Goal: Task Accomplishment & Management: Use online tool/utility

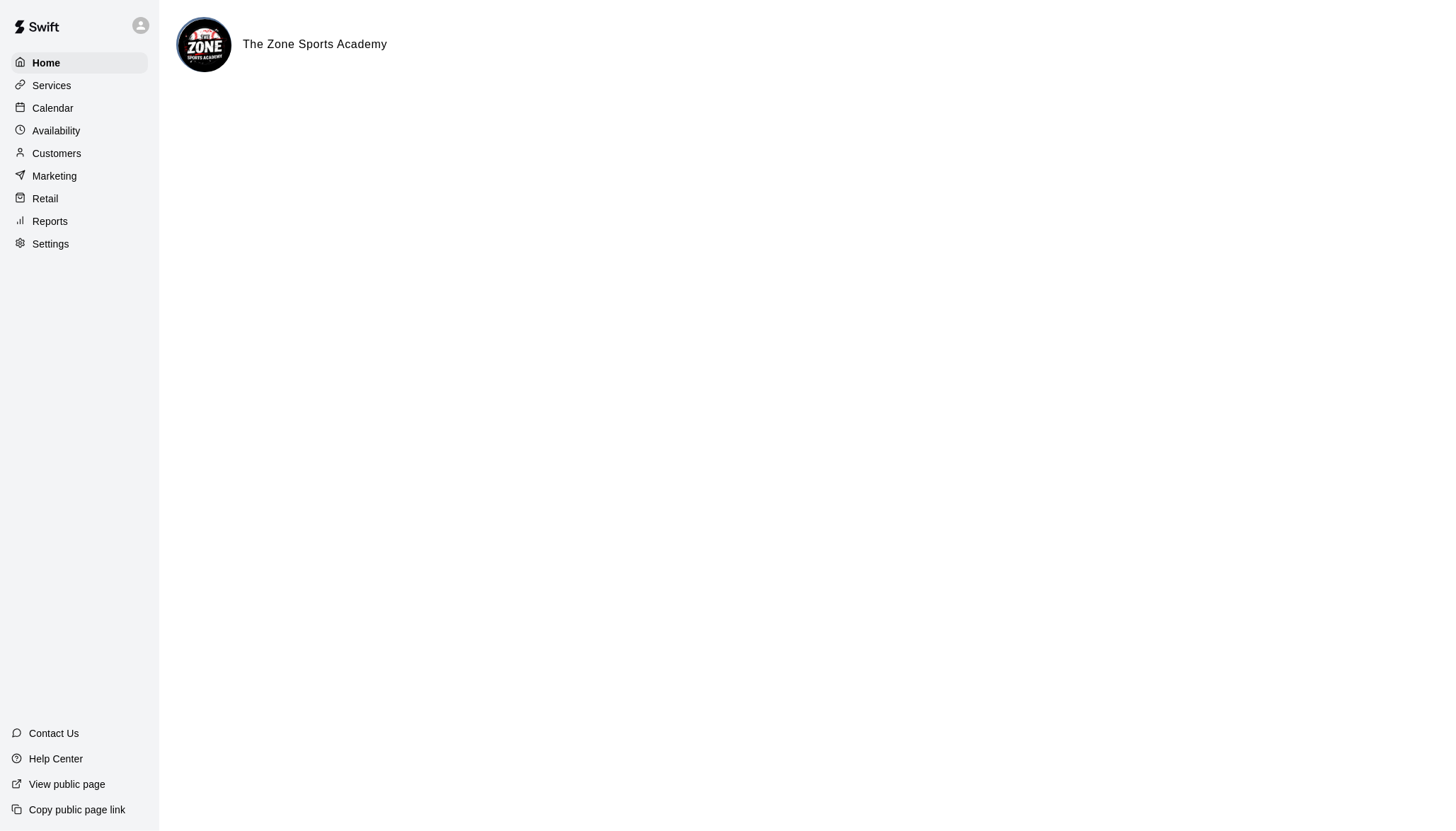
click at [839, 20] on div "The Zone Sports Academy" at bounding box center [807, 44] width 1262 height 55
click at [79, 138] on p "Availability" at bounding box center [56, 130] width 48 height 14
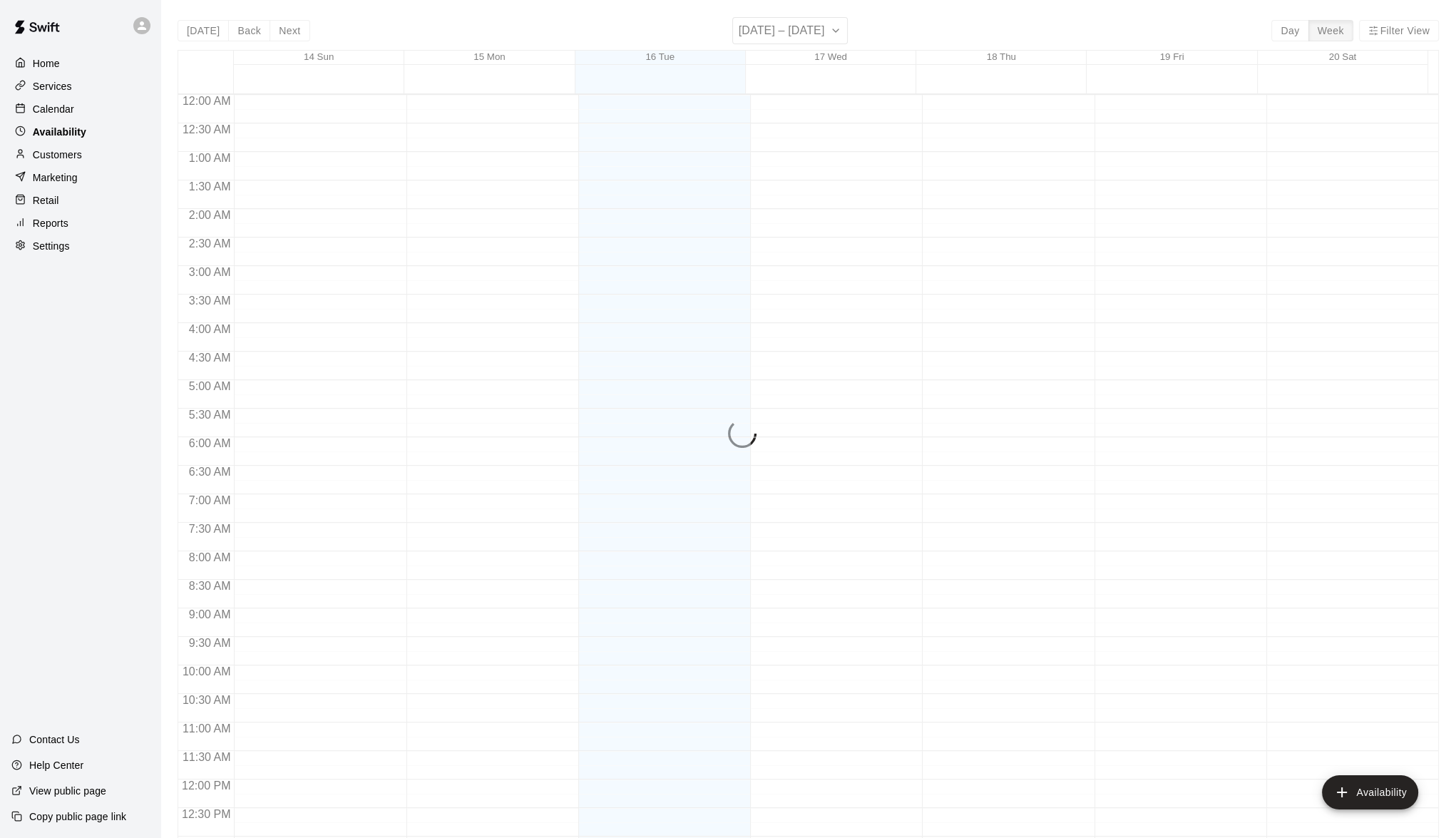
scroll to position [609, 0]
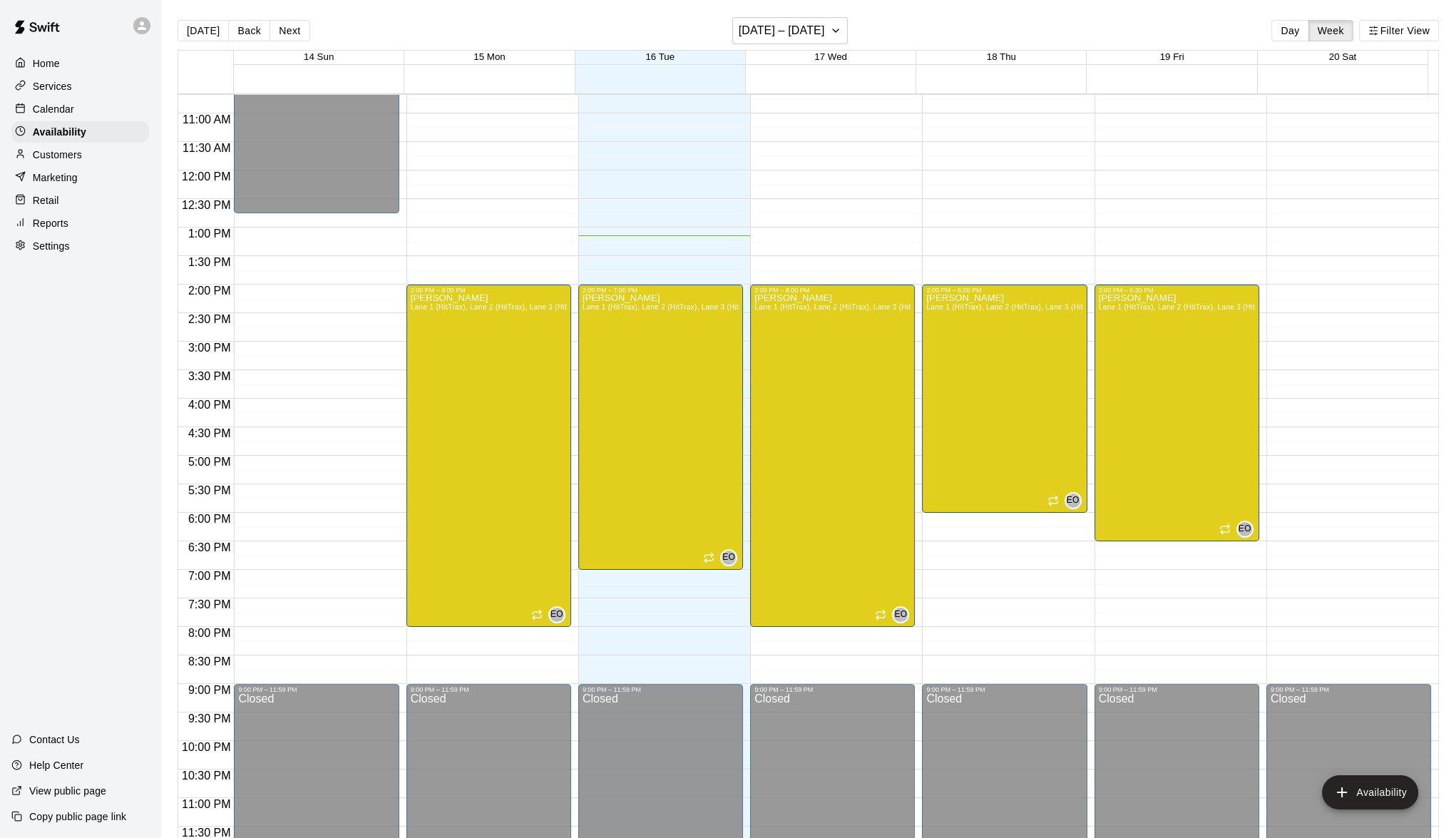
click at [62, 155] on p "Customers" at bounding box center [57, 155] width 49 height 14
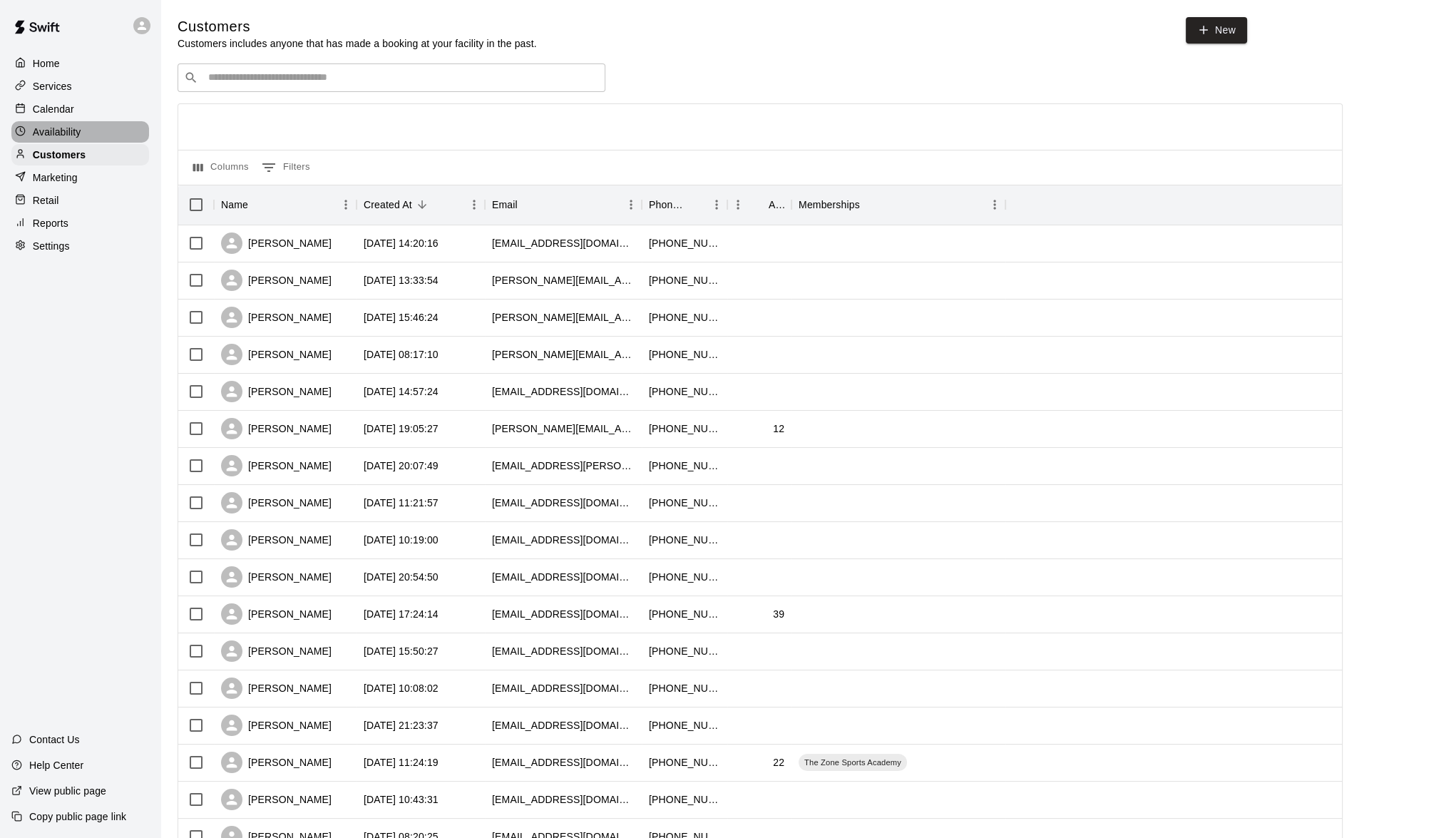
click at [53, 135] on p "Availability" at bounding box center [57, 131] width 48 height 14
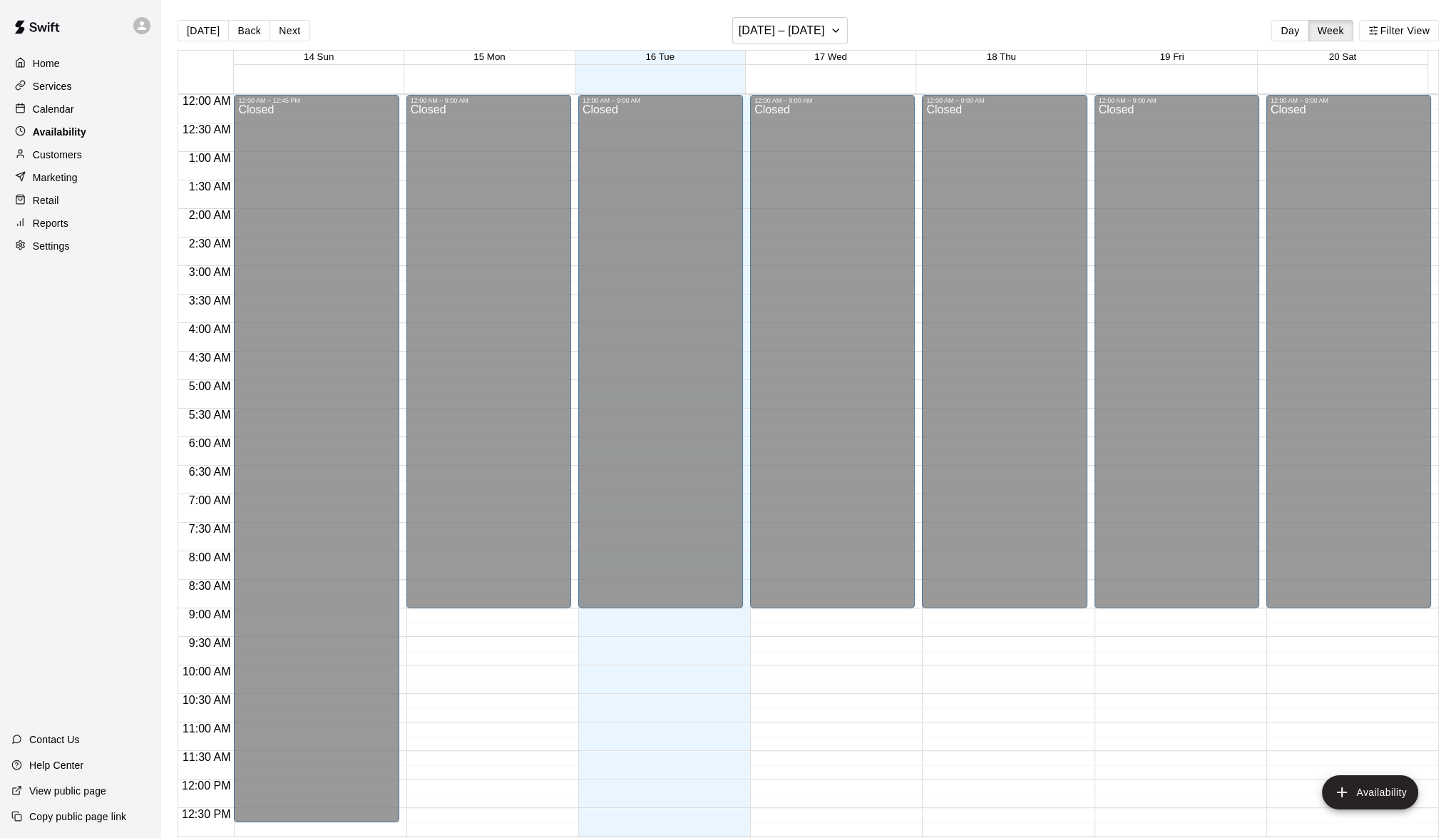
scroll to position [609, 0]
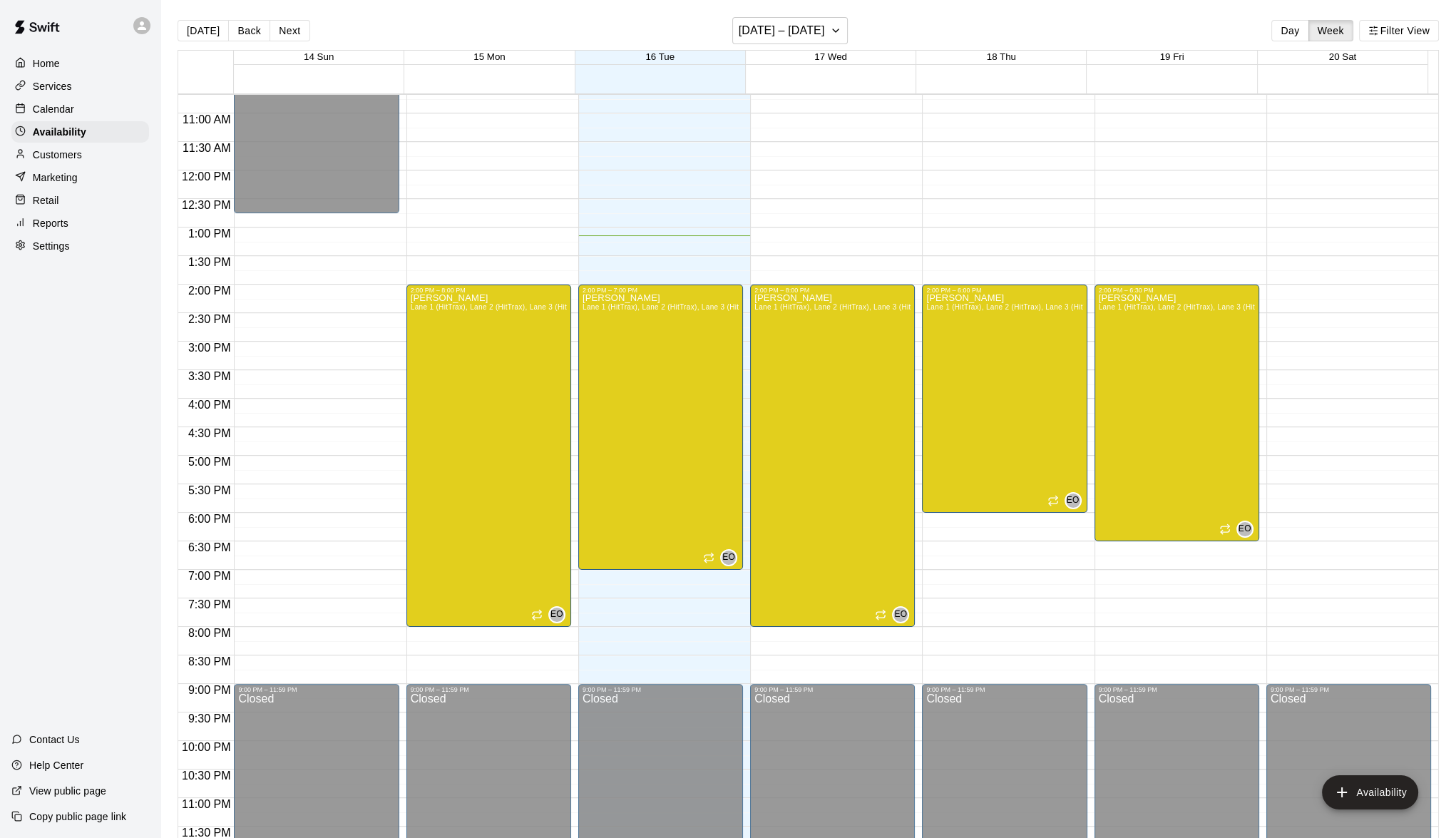
click at [48, 111] on p "Calendar" at bounding box center [53, 109] width 41 height 14
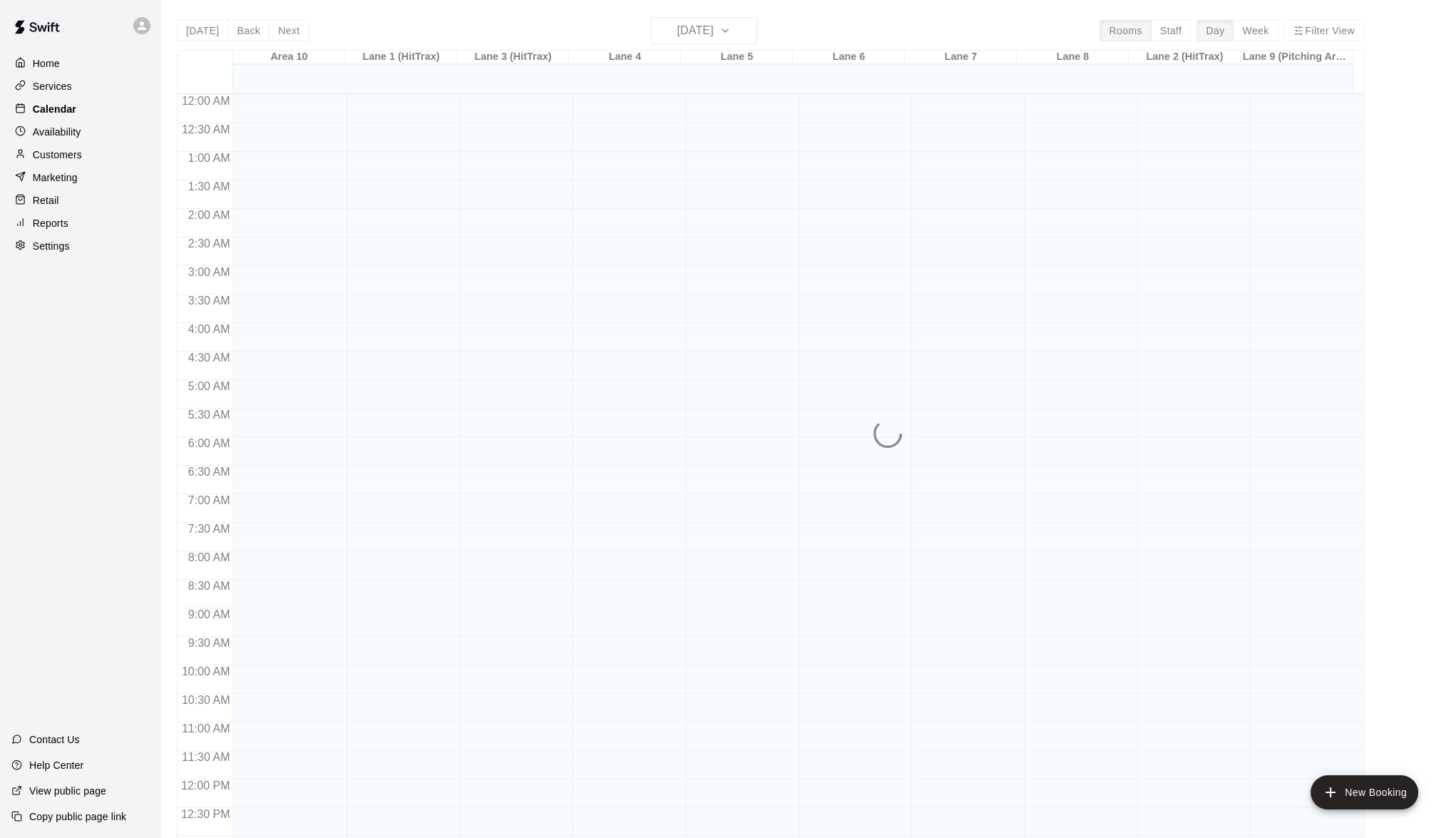
scroll to position [566, 0]
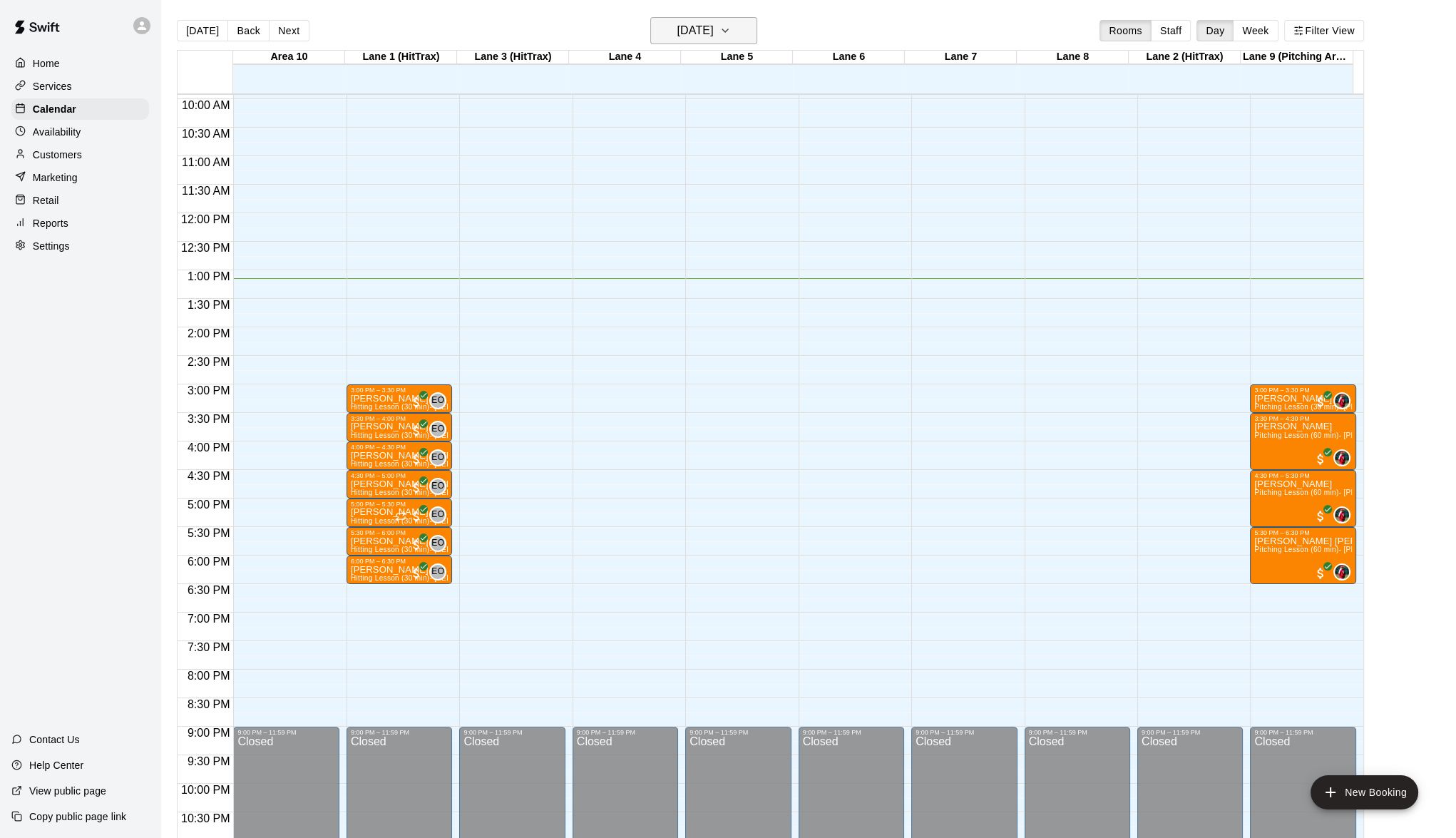
click at [731, 29] on icon "button" at bounding box center [725, 31] width 11 height 17
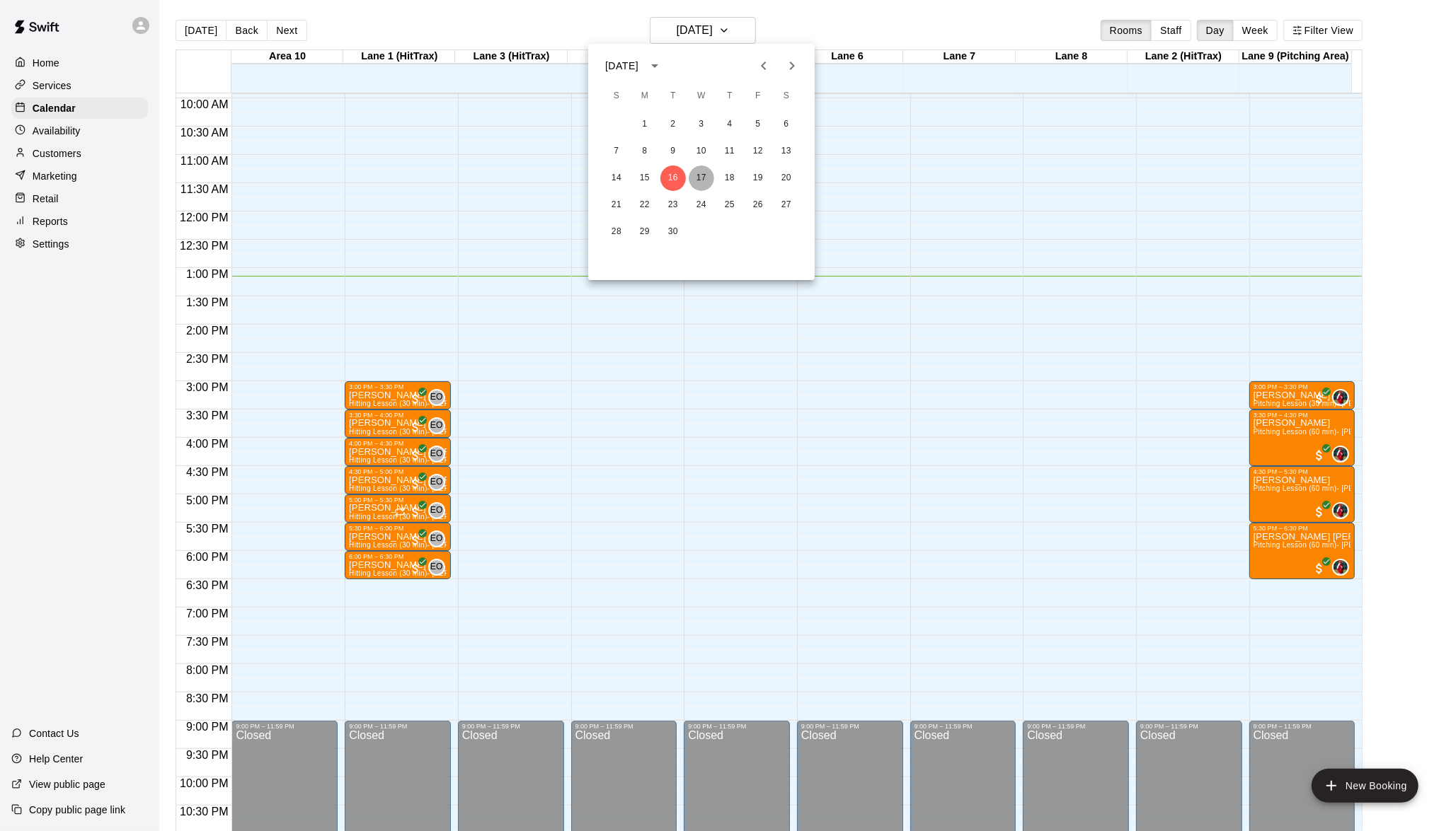
click at [698, 175] on button "17" at bounding box center [701, 178] width 26 height 26
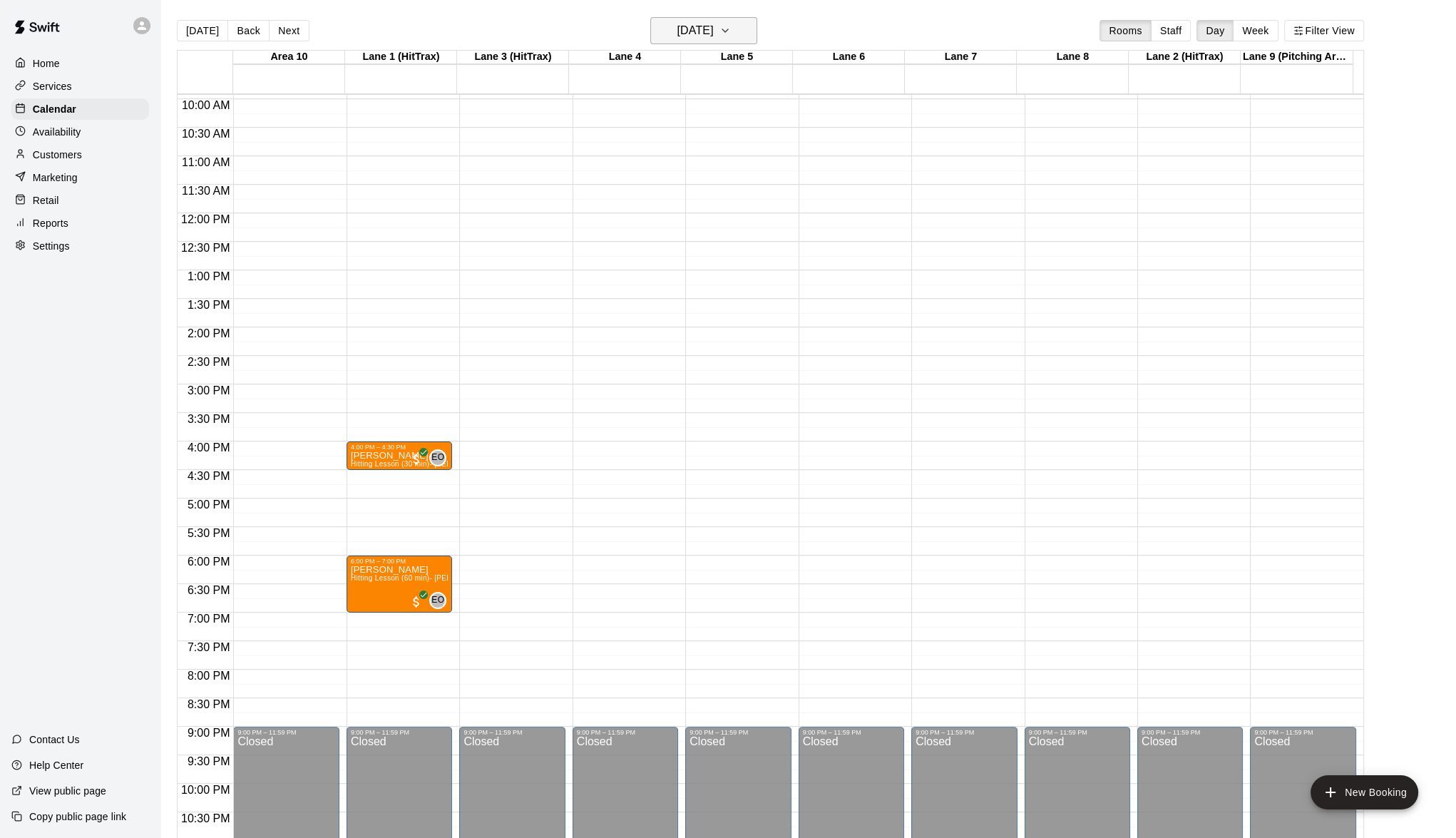
click at [731, 29] on icon "button" at bounding box center [725, 31] width 11 height 17
click at [735, 176] on button "18" at bounding box center [735, 180] width 26 height 26
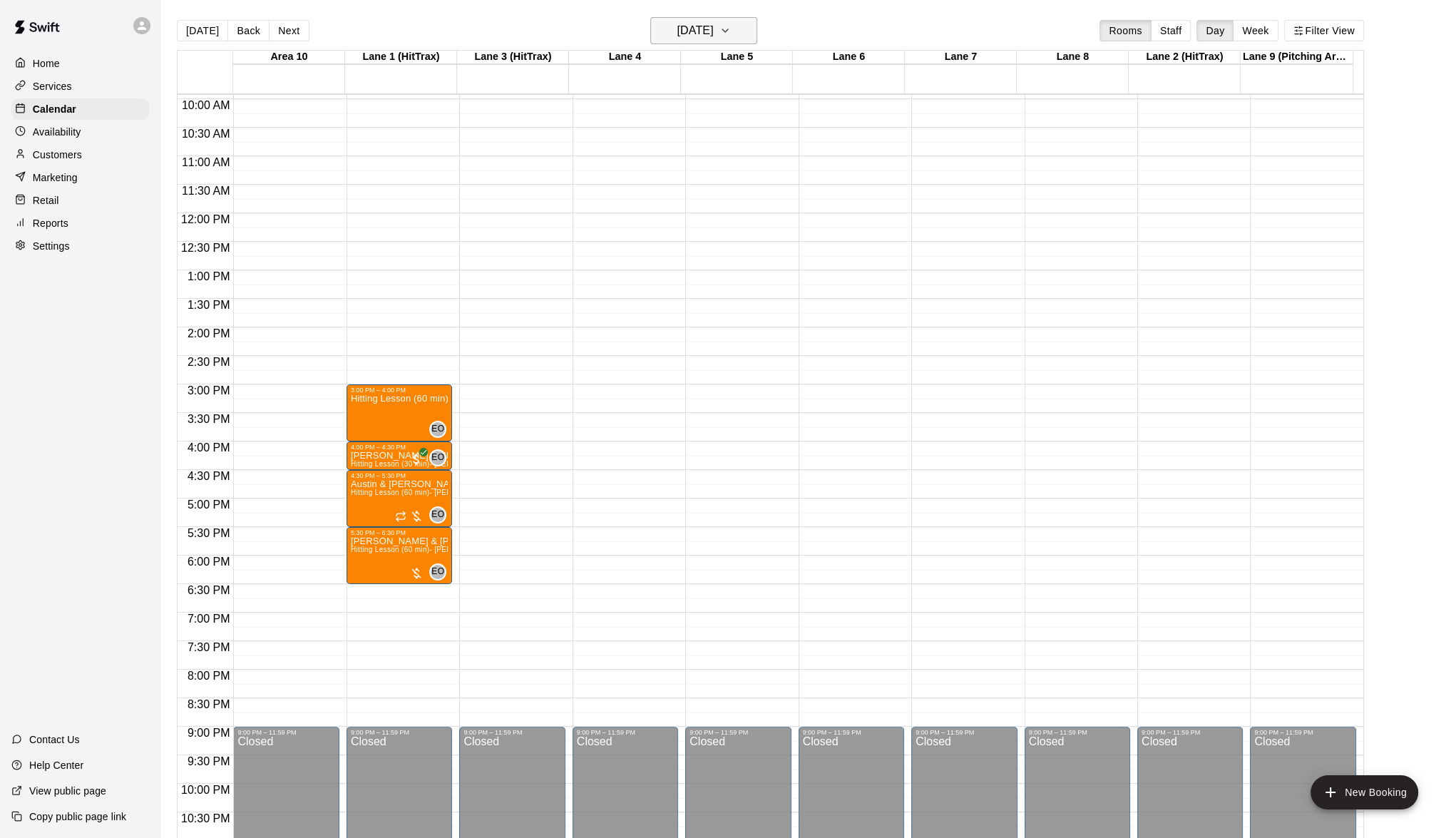
click at [731, 27] on icon "button" at bounding box center [725, 31] width 11 height 17
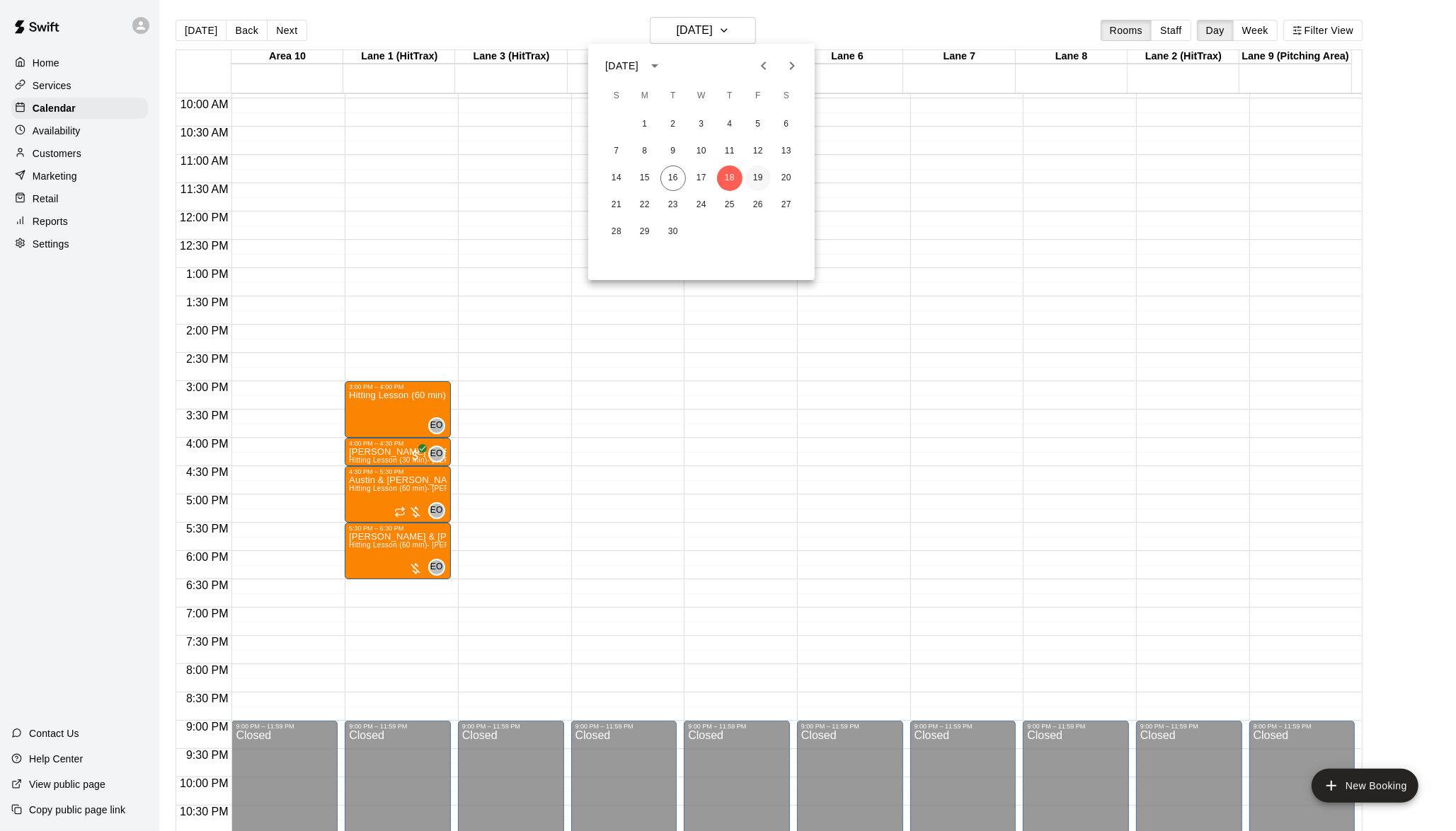
click at [746, 175] on button "19" at bounding box center [758, 178] width 26 height 26
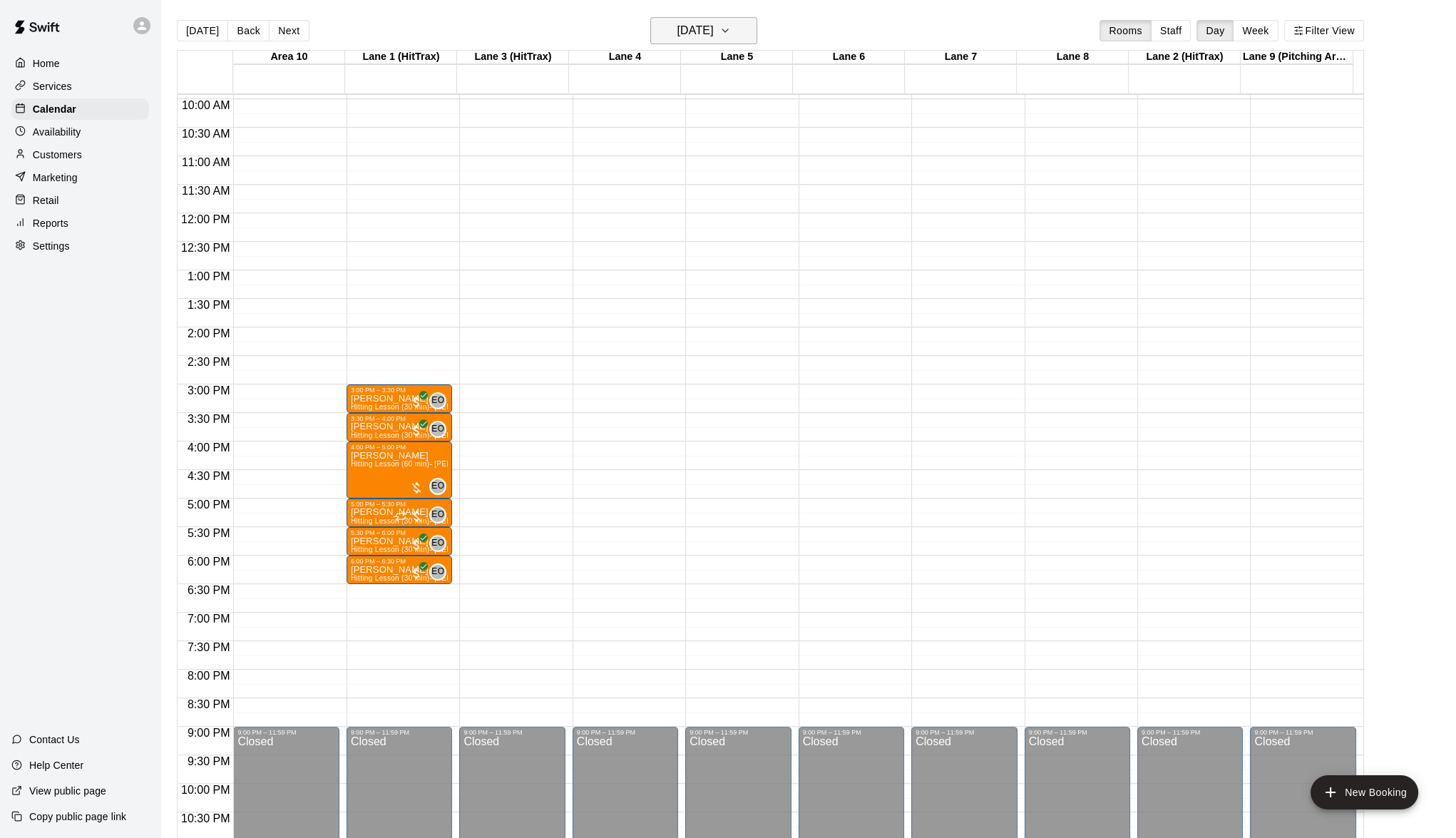
click at [731, 28] on icon "button" at bounding box center [725, 31] width 11 height 17
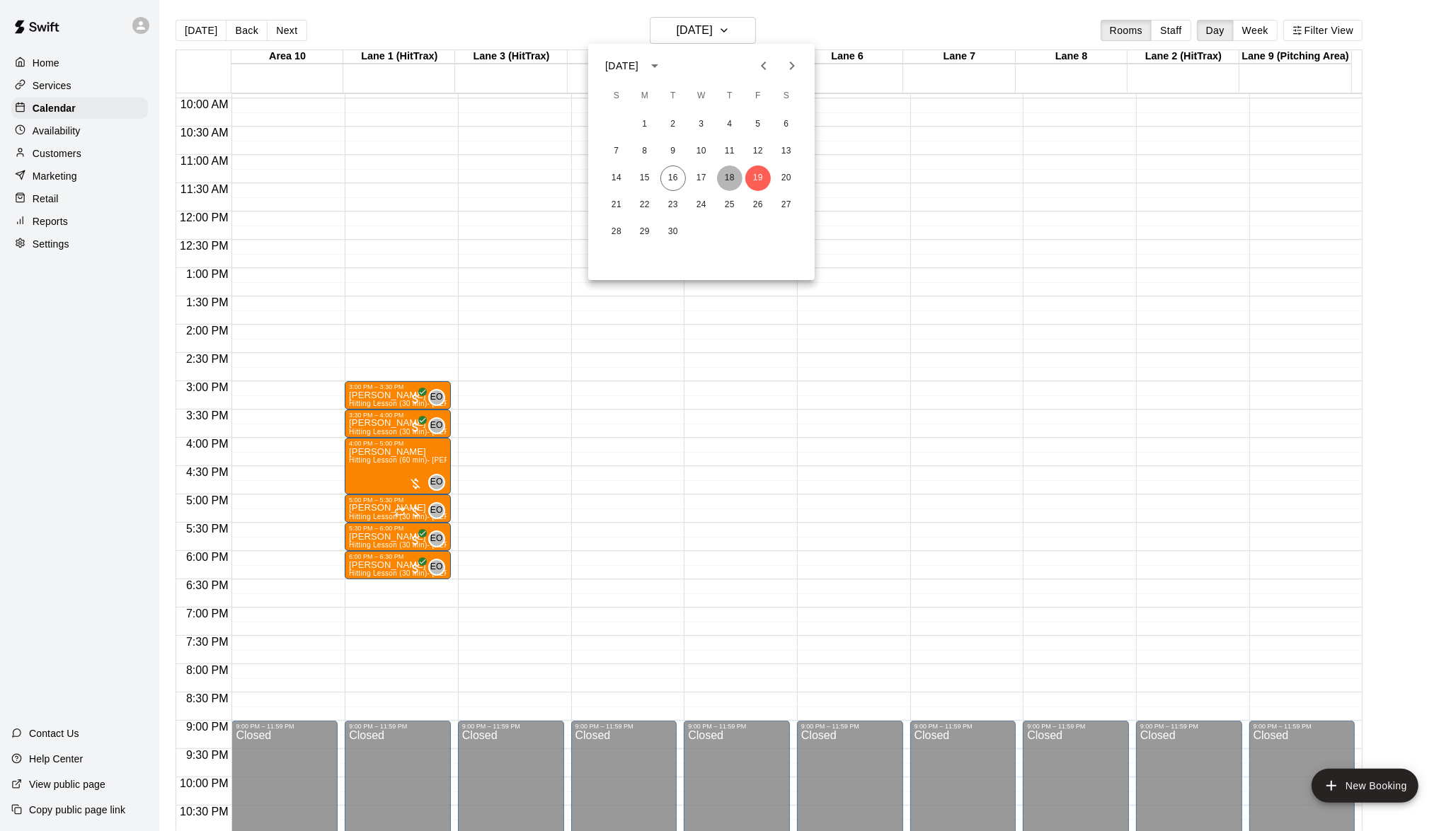
click at [722, 168] on button "18" at bounding box center [730, 178] width 26 height 26
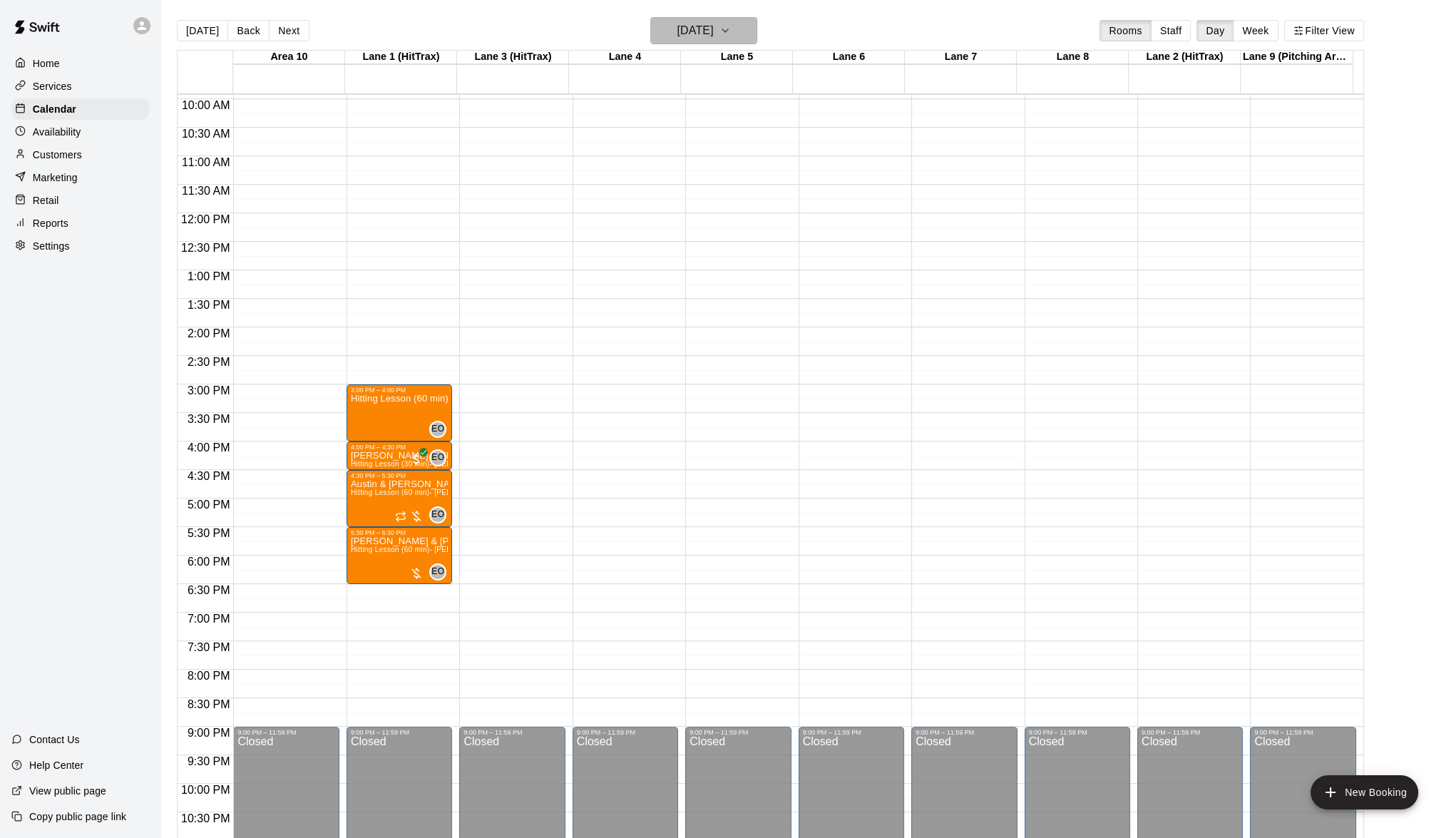
click at [731, 24] on icon "button" at bounding box center [725, 31] width 11 height 17
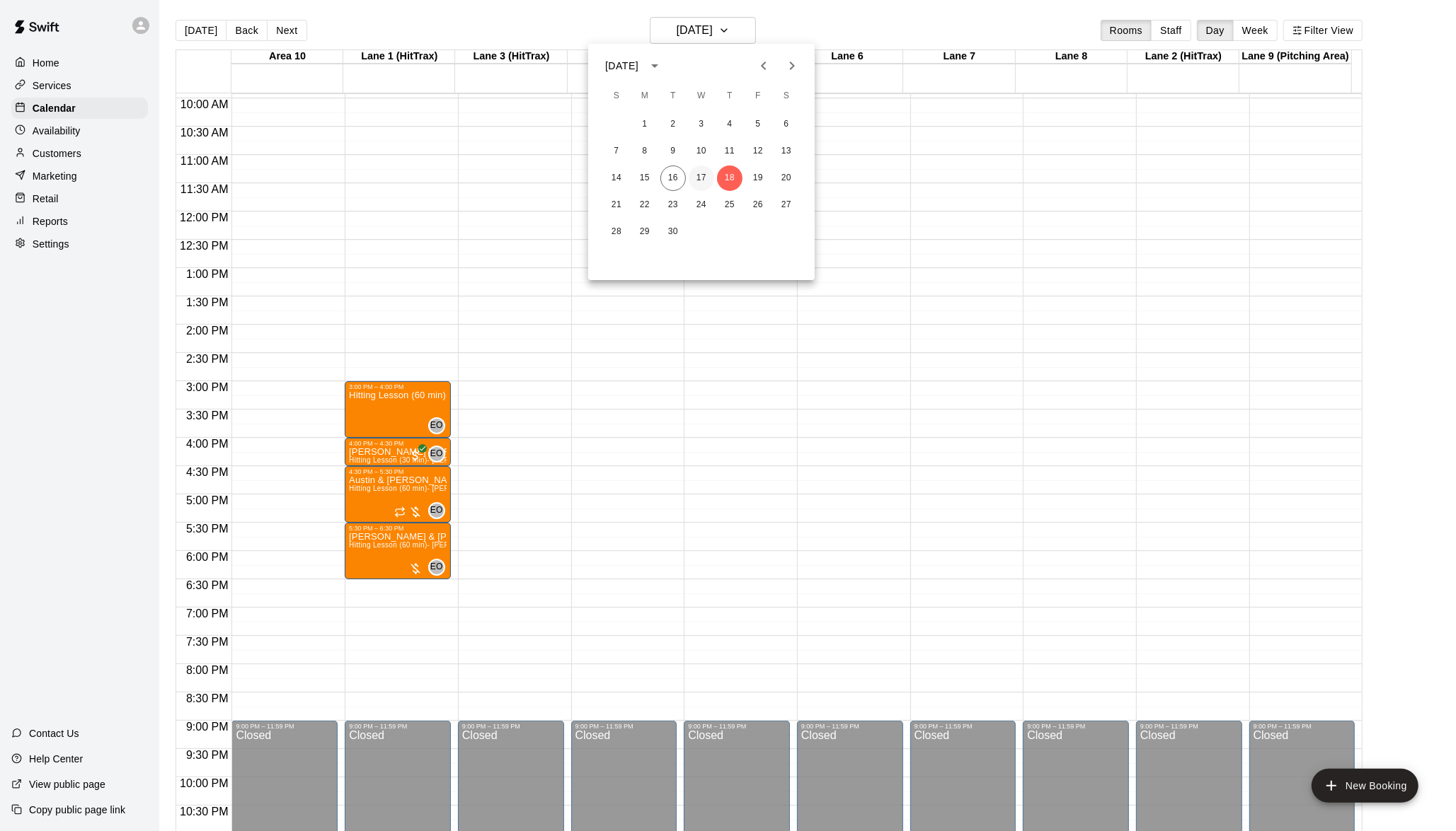
click at [697, 174] on button "17" at bounding box center [701, 178] width 26 height 26
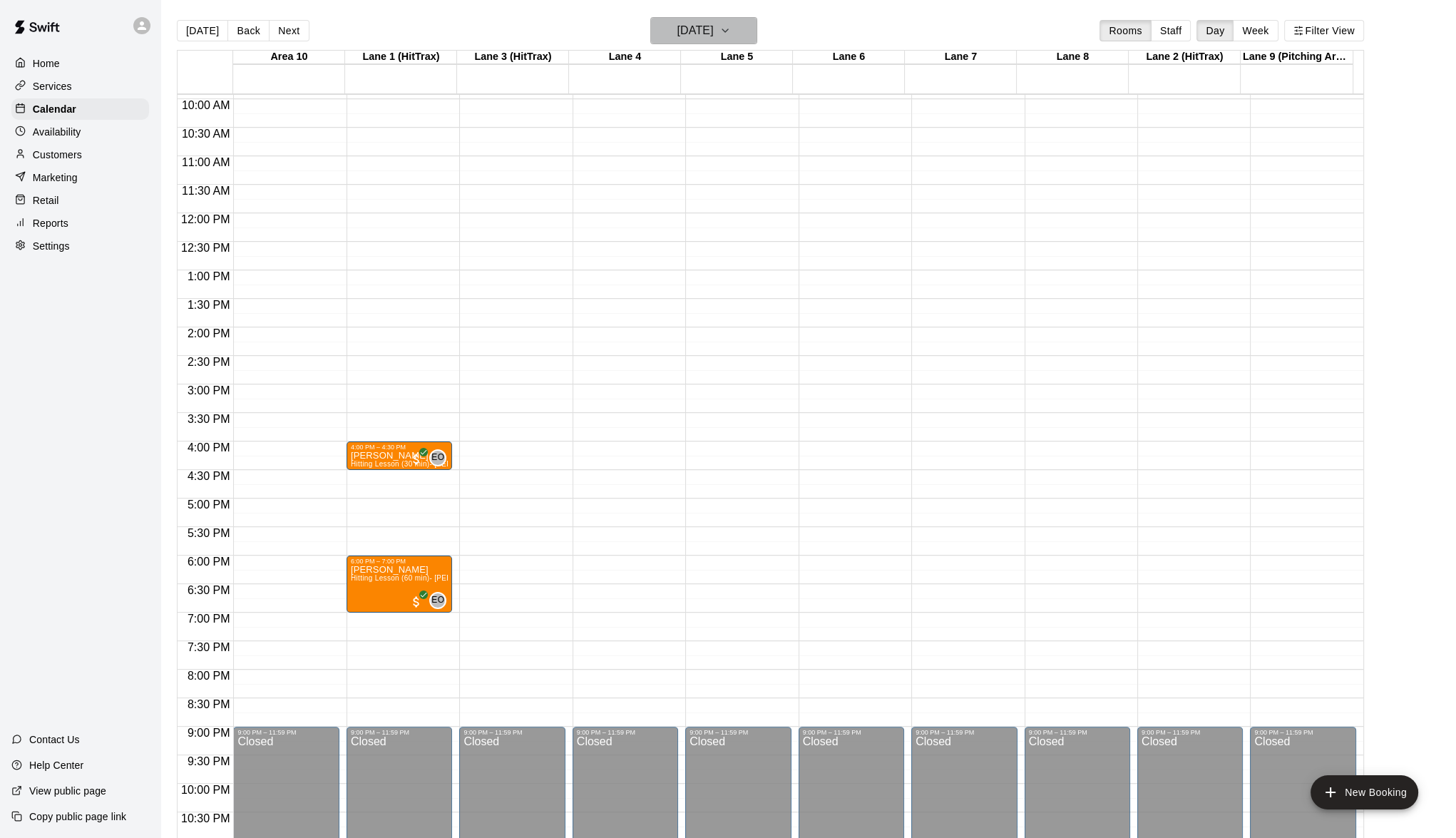
click at [731, 27] on icon "button" at bounding box center [725, 31] width 11 height 17
click at [797, 181] on button "20" at bounding box center [792, 180] width 26 height 26
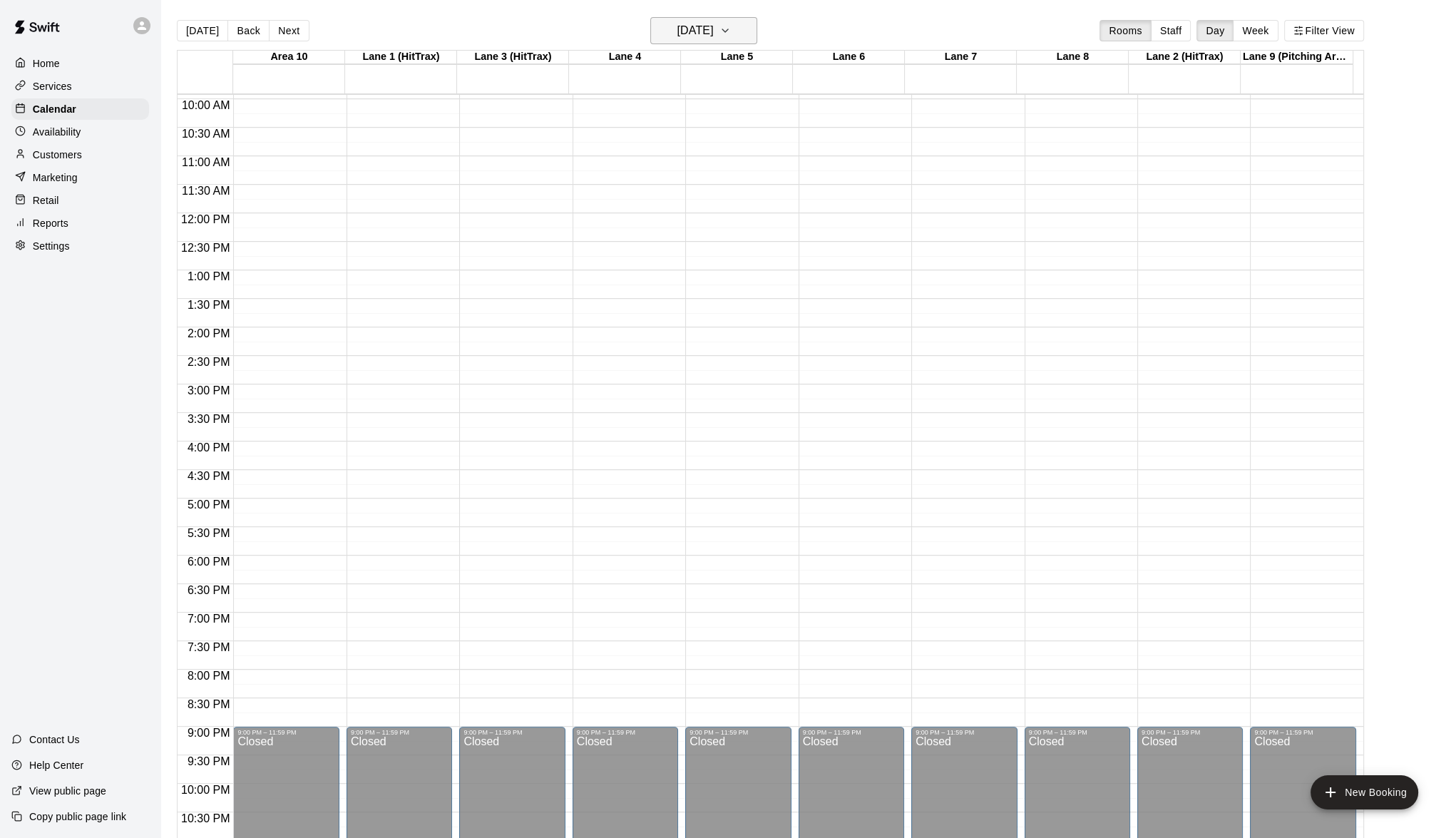
click at [731, 31] on icon "button" at bounding box center [725, 31] width 11 height 17
click at [743, 29] on div at bounding box center [734, 419] width 1467 height 838
click at [731, 27] on icon "button" at bounding box center [725, 31] width 11 height 17
click at [701, 182] on button "17" at bounding box center [707, 180] width 26 height 26
click at [731, 23] on icon "button" at bounding box center [725, 31] width 11 height 17
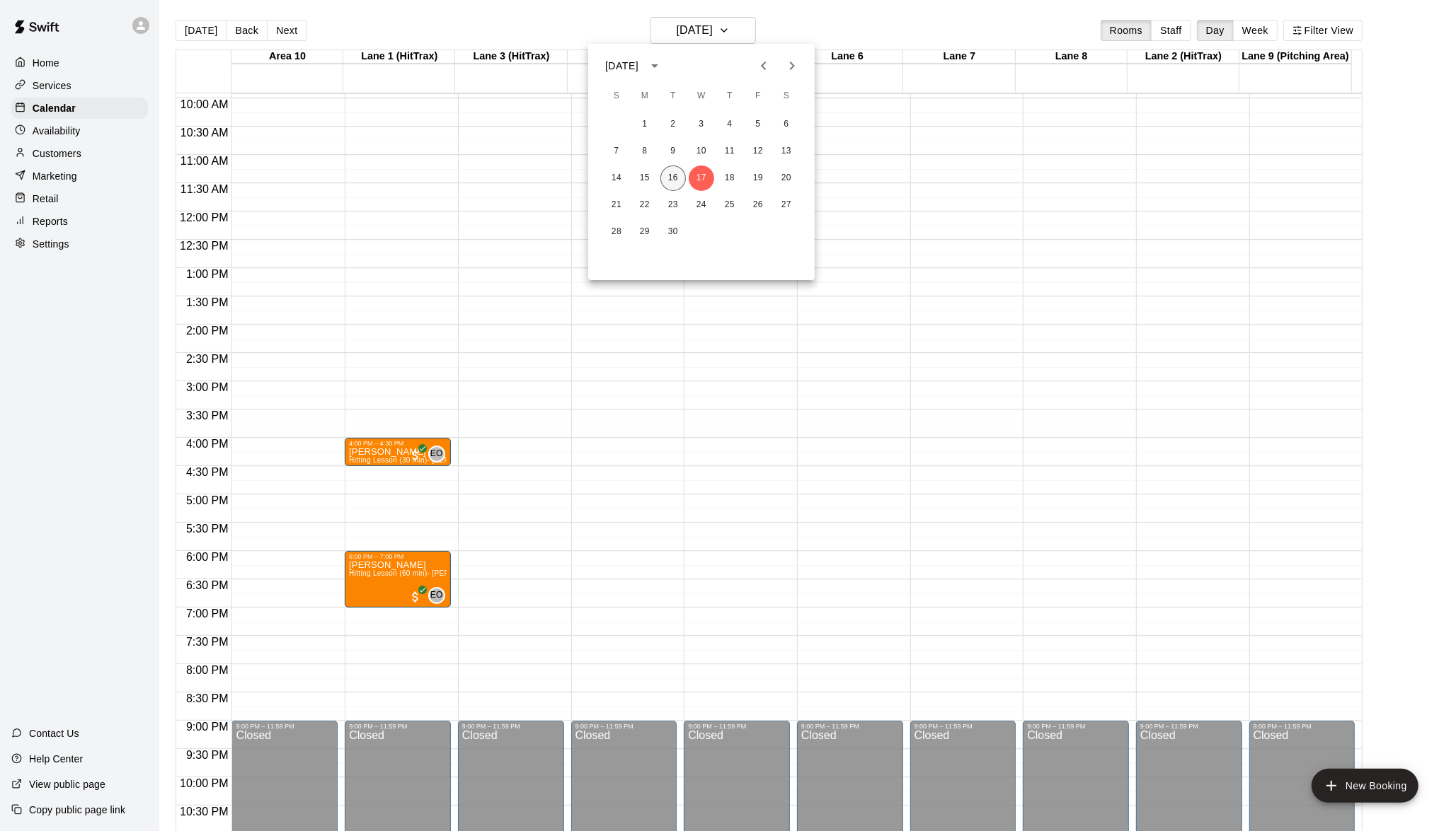
click at [670, 166] on button "16" at bounding box center [673, 178] width 26 height 26
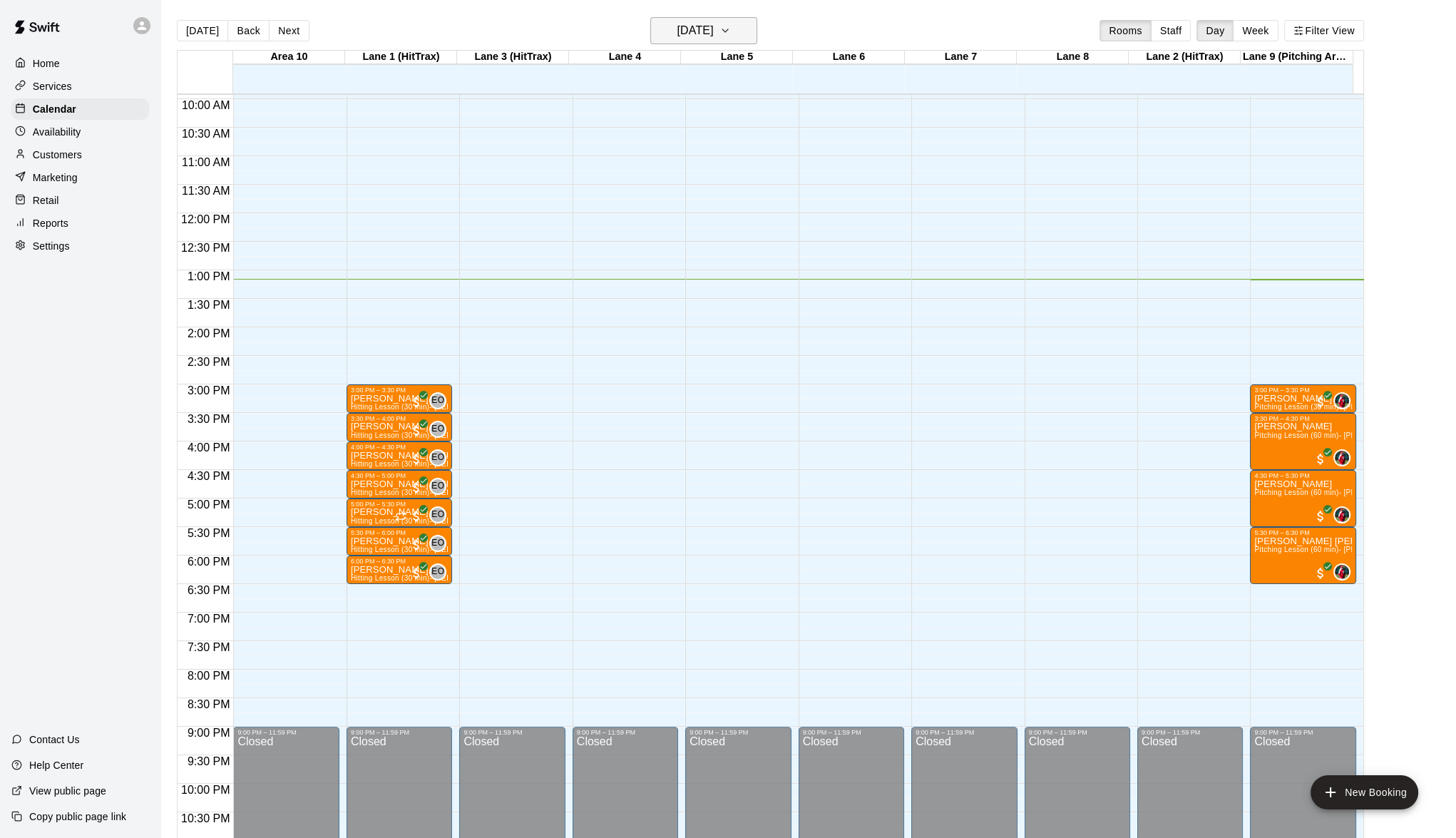
click at [731, 26] on icon "button" at bounding box center [725, 31] width 11 height 17
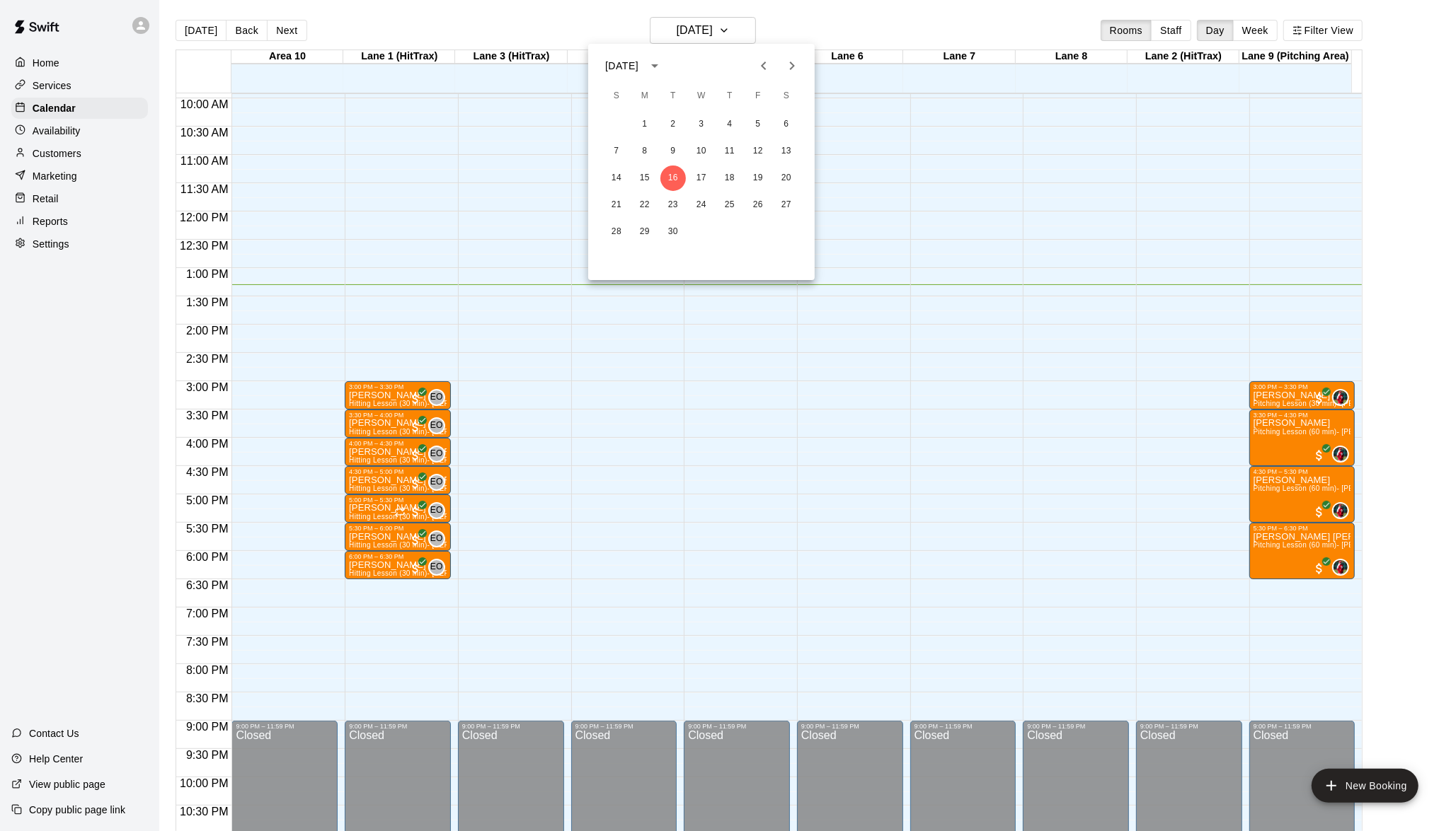
click at [1380, 141] on div at bounding box center [728, 416] width 1456 height 831
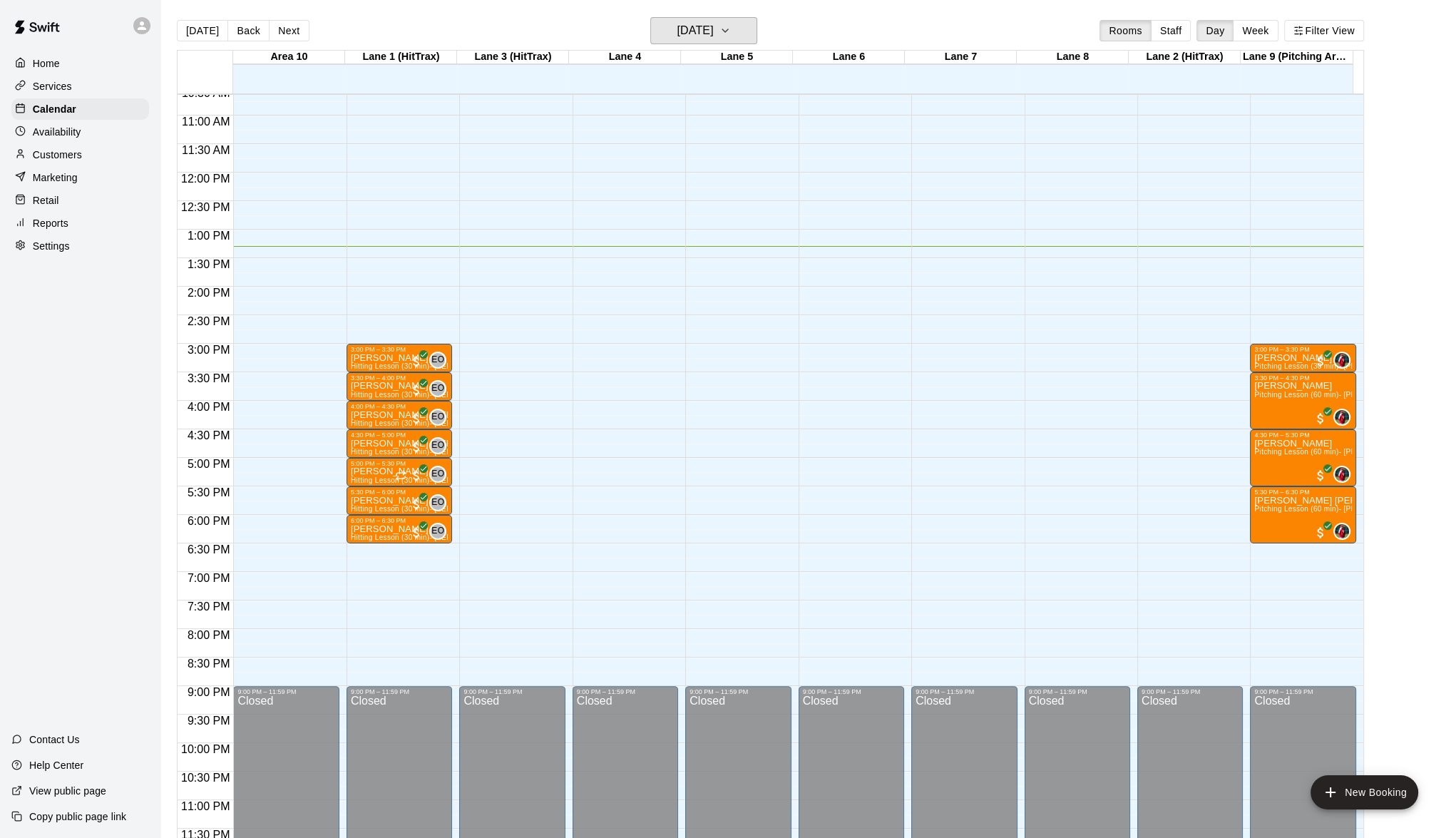
scroll to position [610, 0]
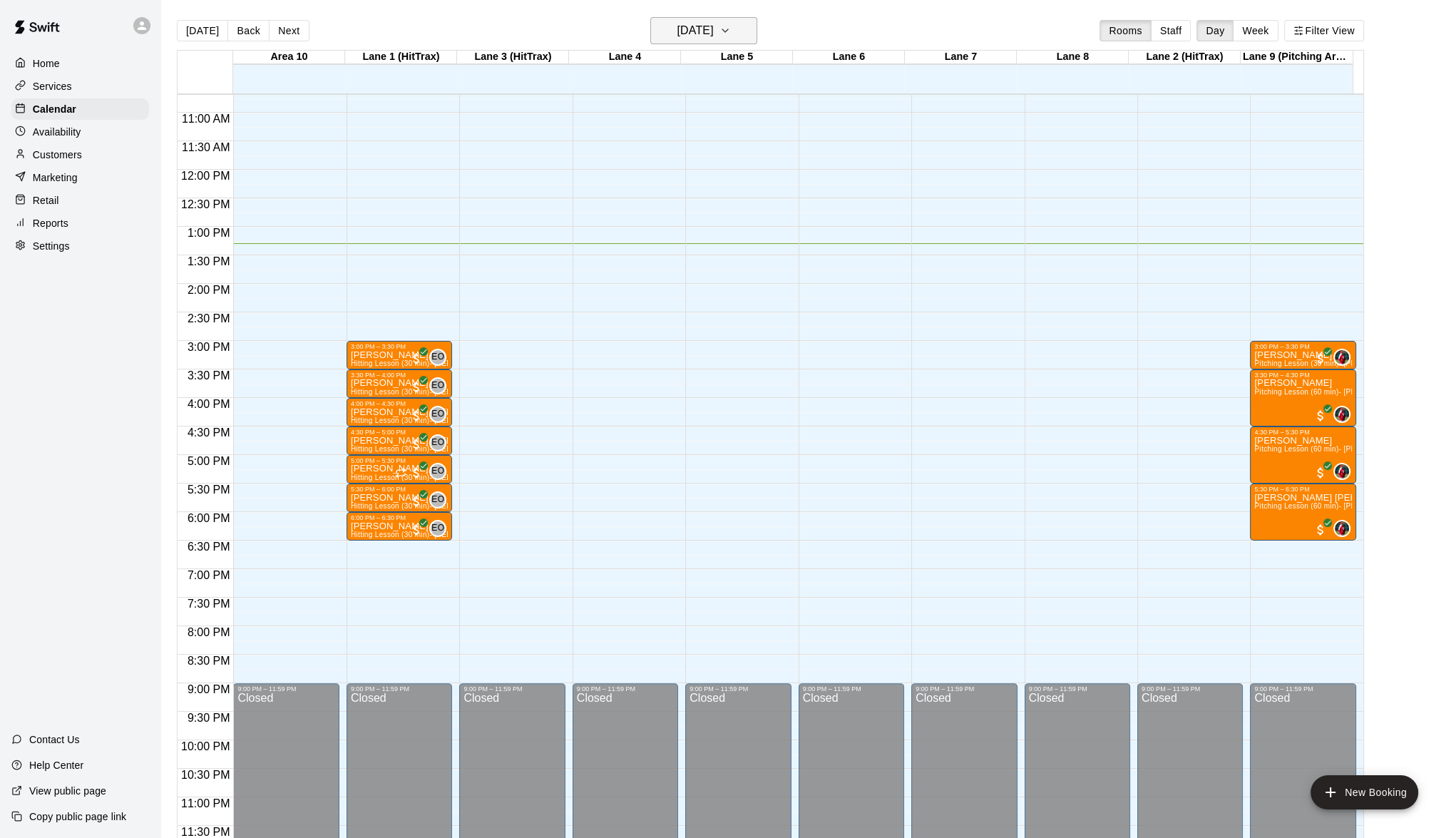
click at [731, 30] on icon "button" at bounding box center [725, 31] width 11 height 17
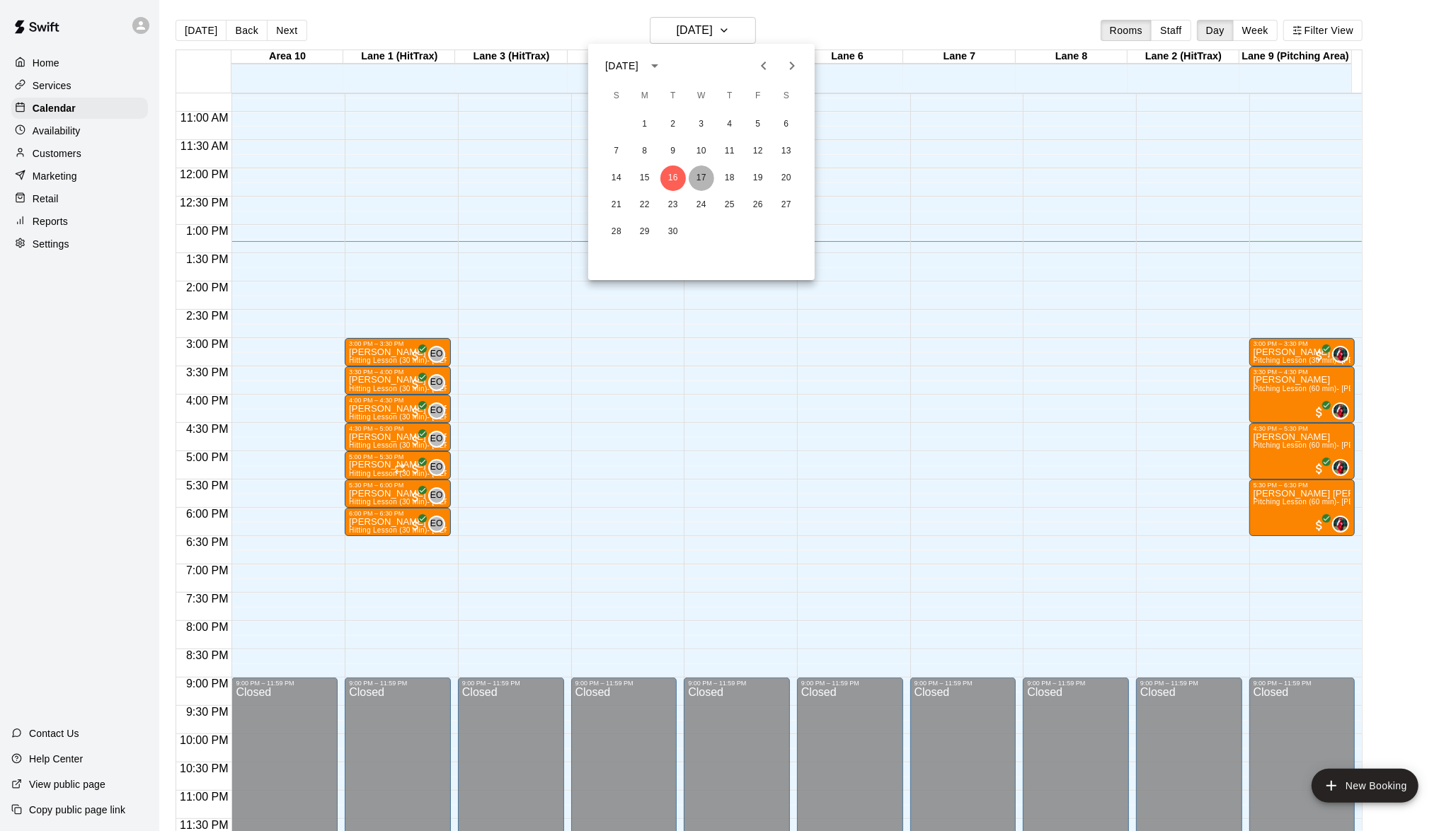
click at [694, 178] on button "17" at bounding box center [701, 178] width 26 height 26
